Goal: Information Seeking & Learning: Learn about a topic

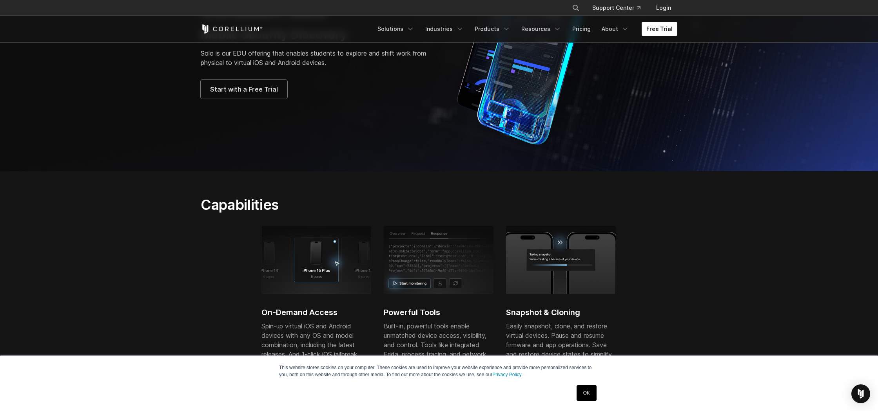
scroll to position [161, 0]
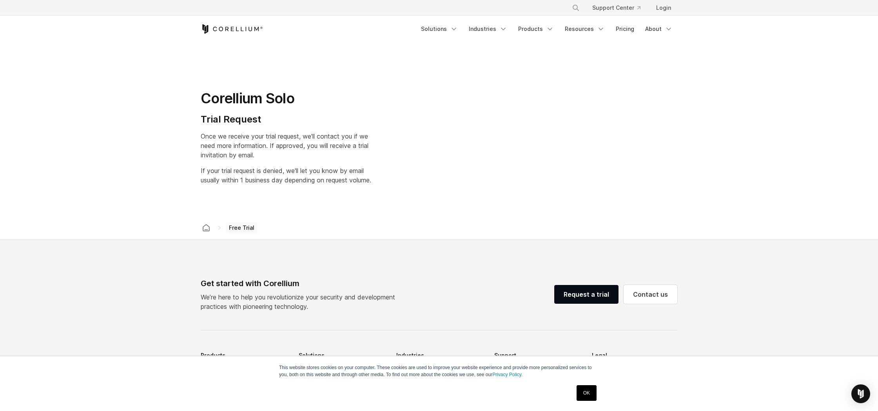
select select "**"
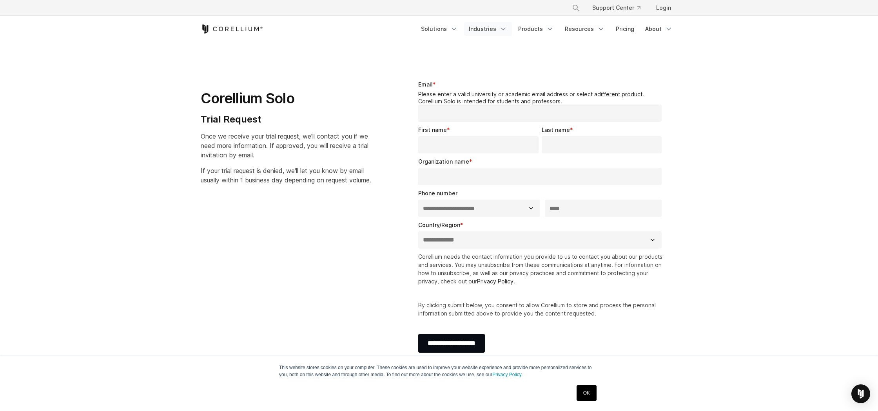
click at [491, 30] on link "Industries" at bounding box center [488, 29] width 48 height 14
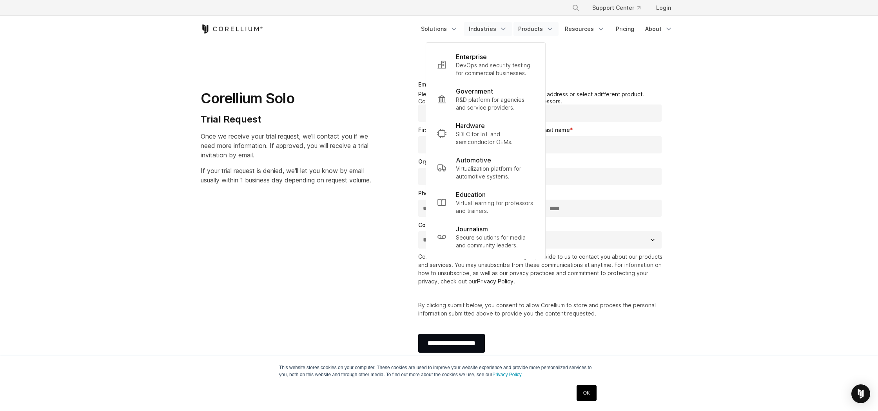
click at [542, 30] on link "Products" at bounding box center [535, 29] width 45 height 14
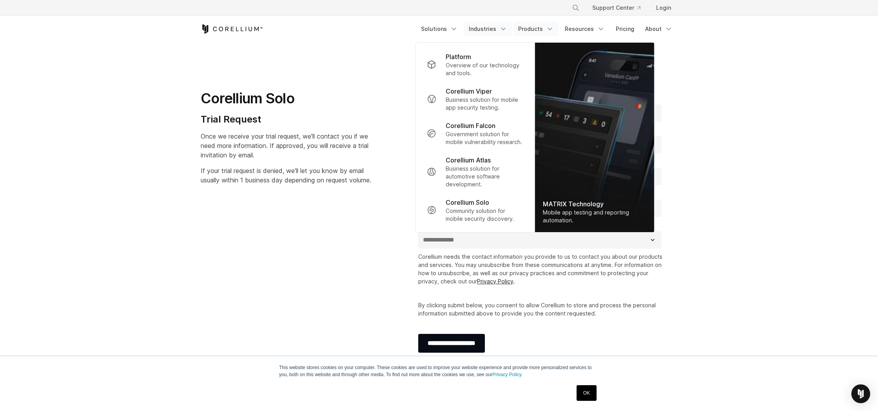
click at [484, 29] on link "Industries" at bounding box center [488, 29] width 48 height 14
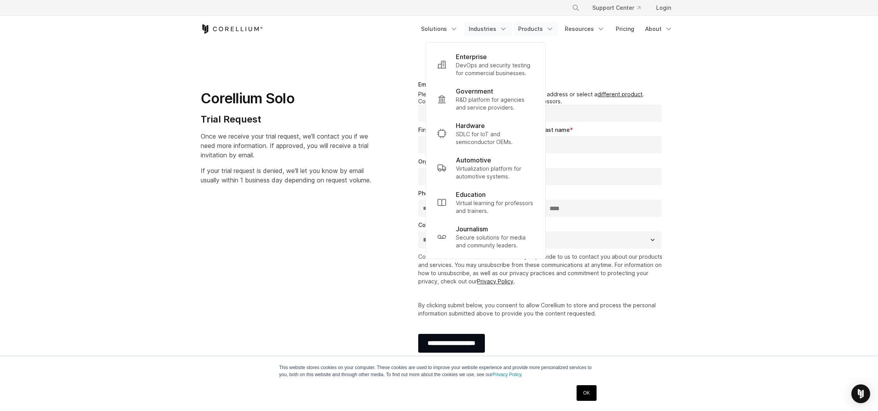
click at [530, 34] on link "Products" at bounding box center [535, 29] width 45 height 14
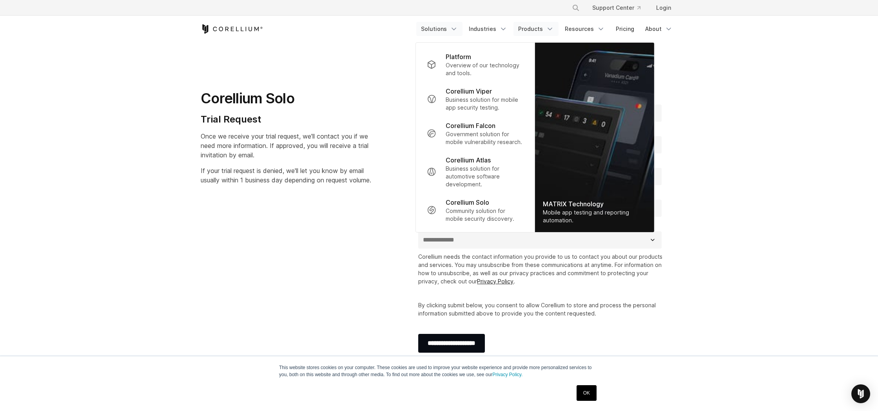
click at [436, 30] on link "Solutions" at bounding box center [439, 29] width 46 height 14
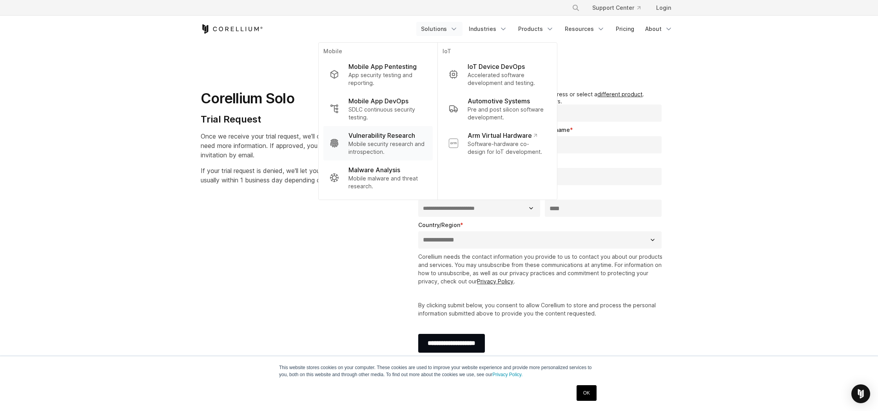
click at [389, 146] on p "Mobile security research and introspection." at bounding box center [387, 148] width 78 height 16
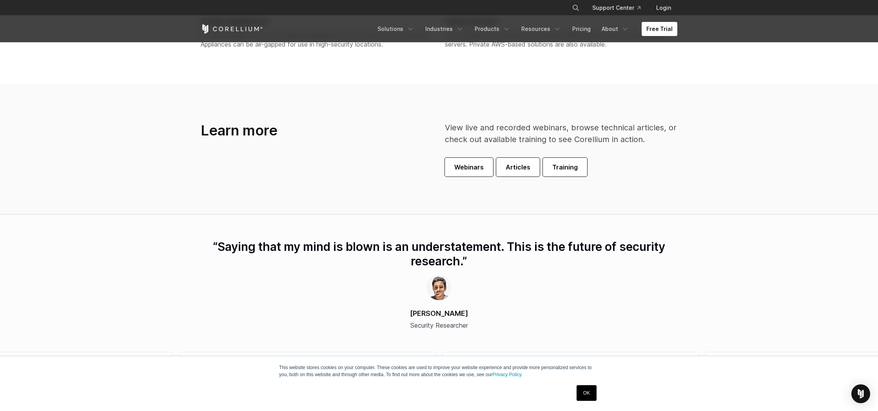
scroll to position [2150, 0]
